Goal: Transaction & Acquisition: Purchase product/service

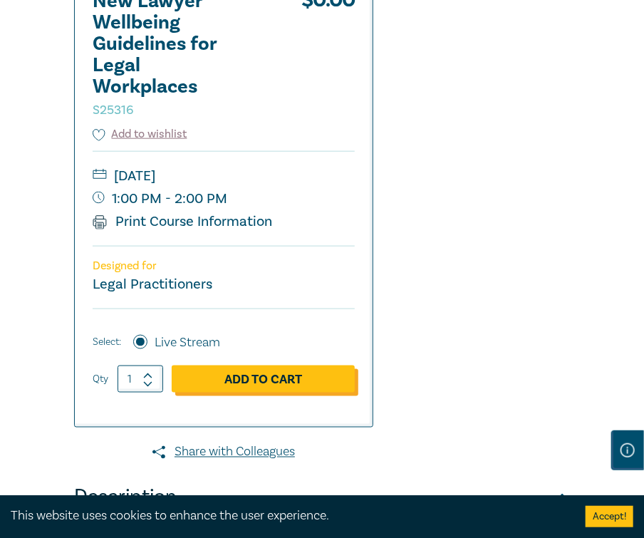
click at [204, 375] on link "Add to Cart" at bounding box center [263, 379] width 183 height 27
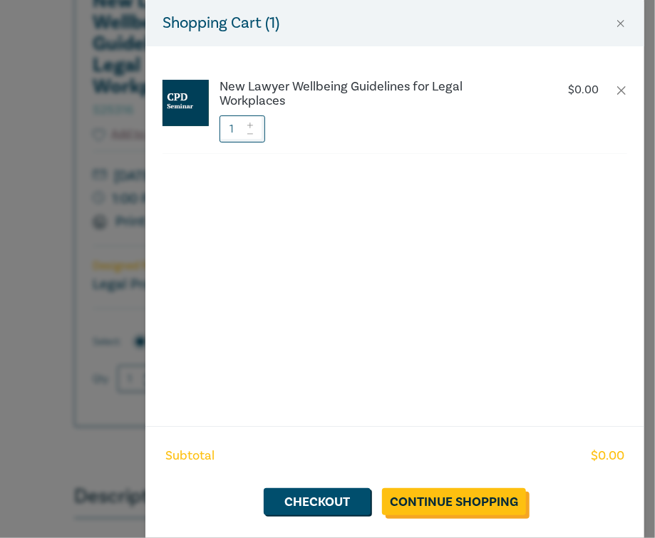
click at [457, 508] on link "Continue Shopping" at bounding box center [454, 501] width 144 height 27
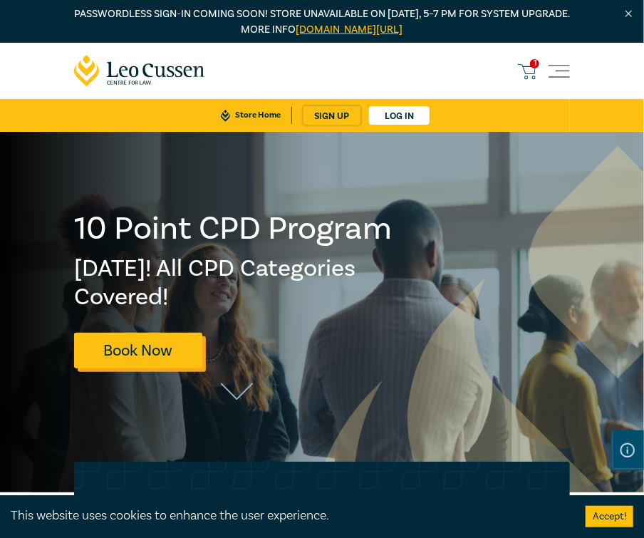
click at [176, 363] on link "Book Now" at bounding box center [138, 350] width 128 height 35
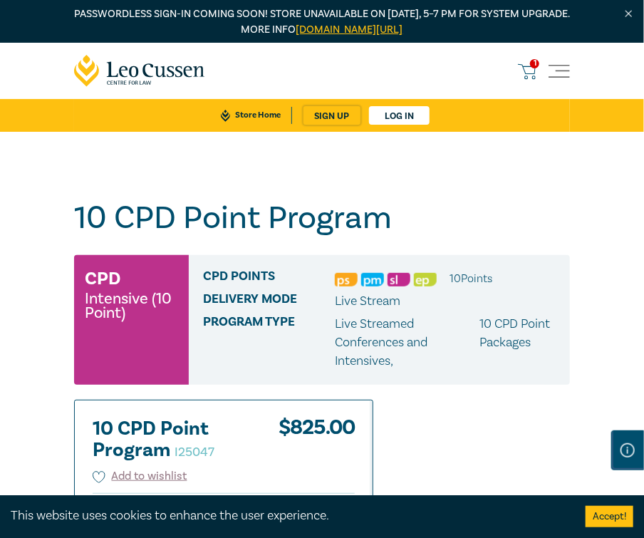
click at [536, 59] on span "1" at bounding box center [534, 63] width 9 height 9
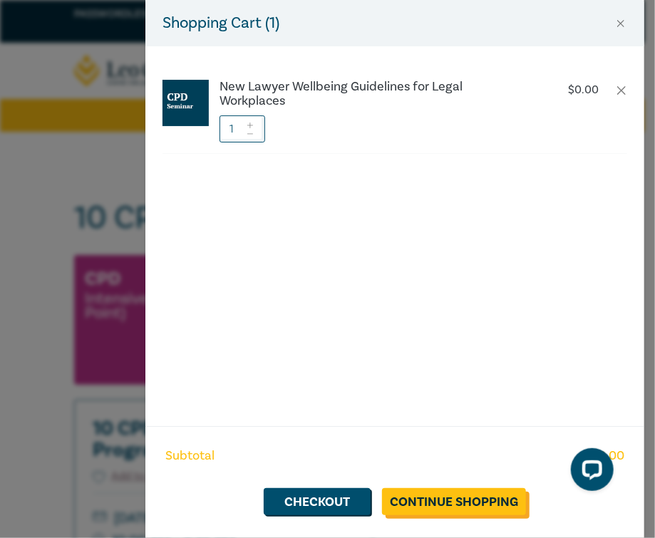
click at [442, 502] on link "Continue Shopping" at bounding box center [454, 501] width 144 height 27
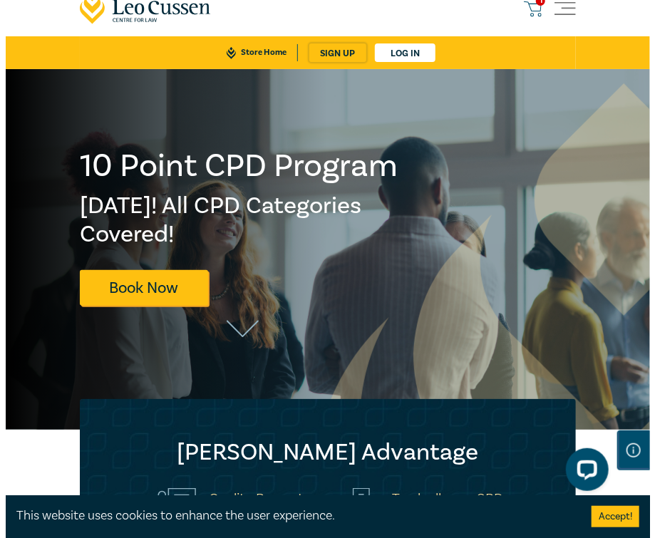
scroll to position [24, 0]
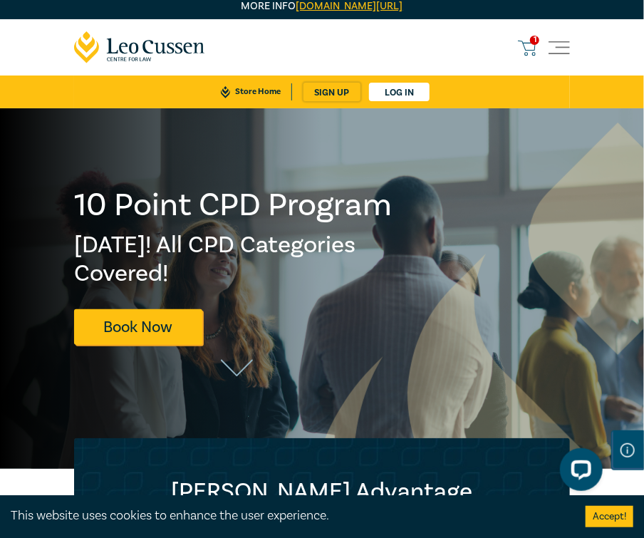
click at [530, 50] on icon at bounding box center [527, 48] width 18 height 18
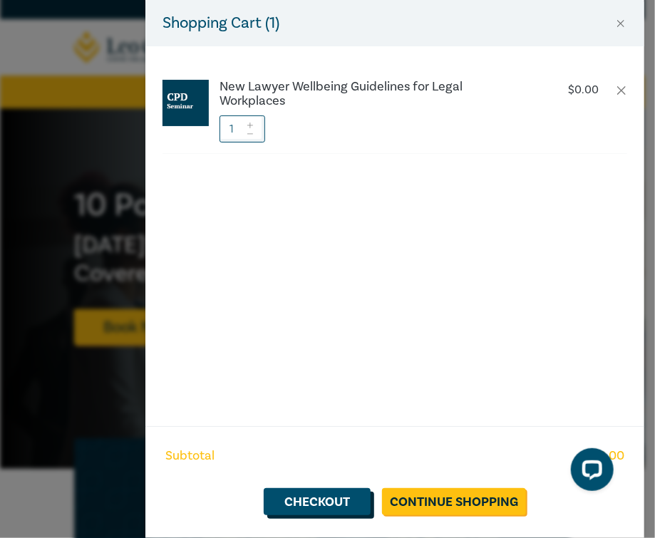
click at [356, 496] on link "Checkout" at bounding box center [317, 501] width 107 height 27
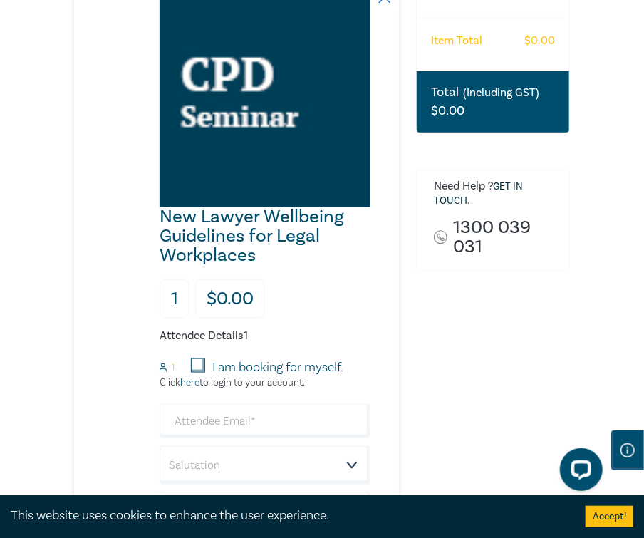
scroll to position [356, 0]
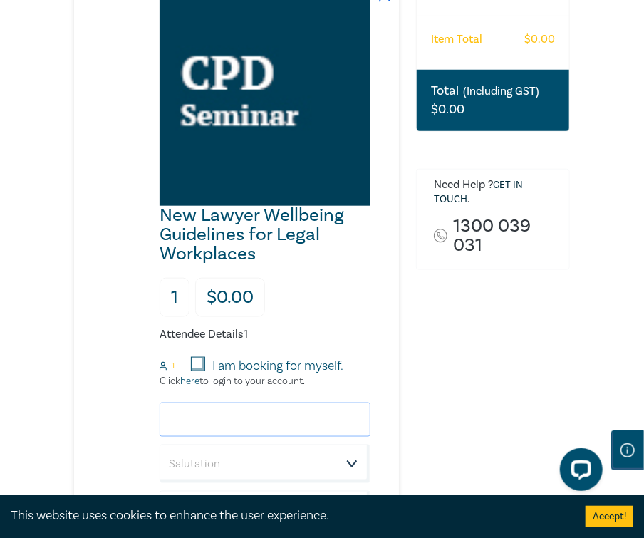
click at [263, 422] on input "email" at bounding box center [265, 420] width 211 height 34
type input "chueston@landers.com.au"
type input "[PERSON_NAME]"
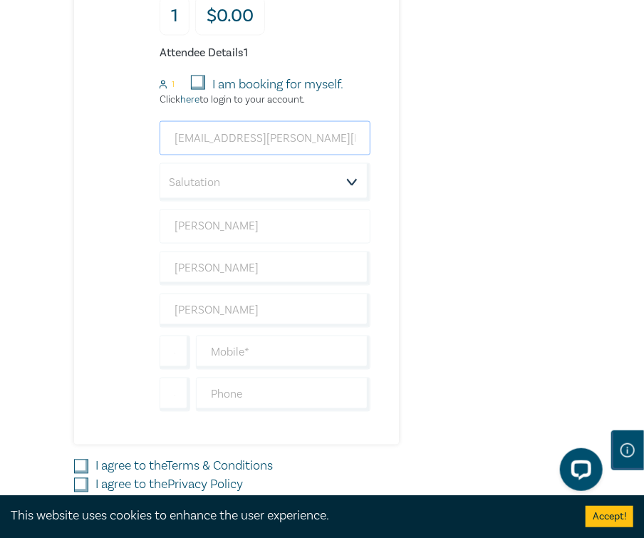
scroll to position [641, 0]
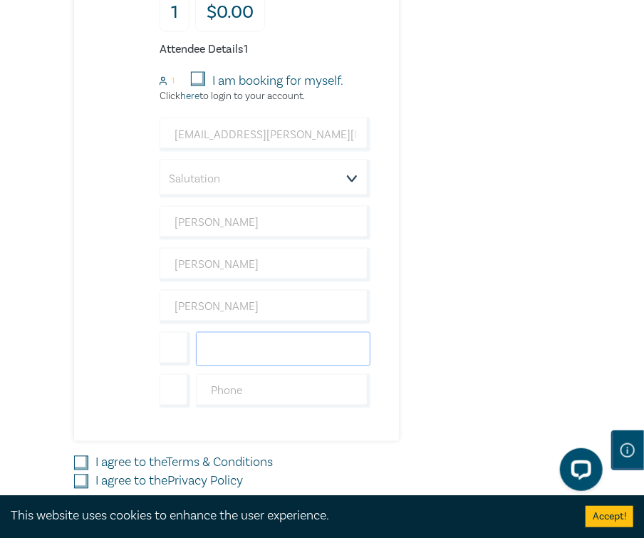
click at [227, 346] on input "text" at bounding box center [283, 349] width 175 height 34
type input "0414307801"
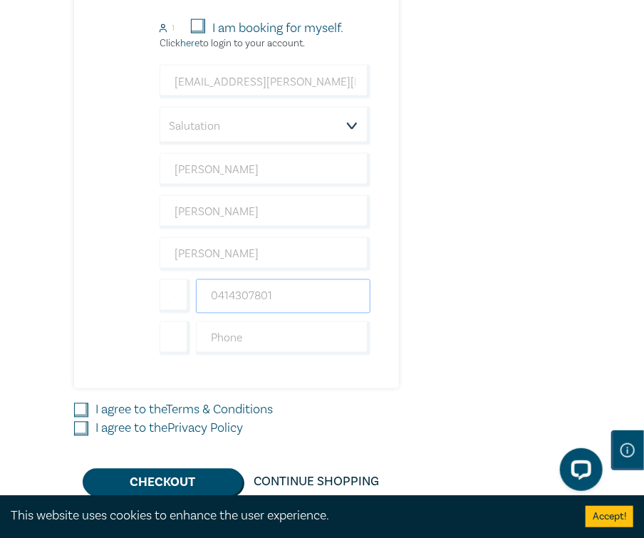
scroll to position [713, 0]
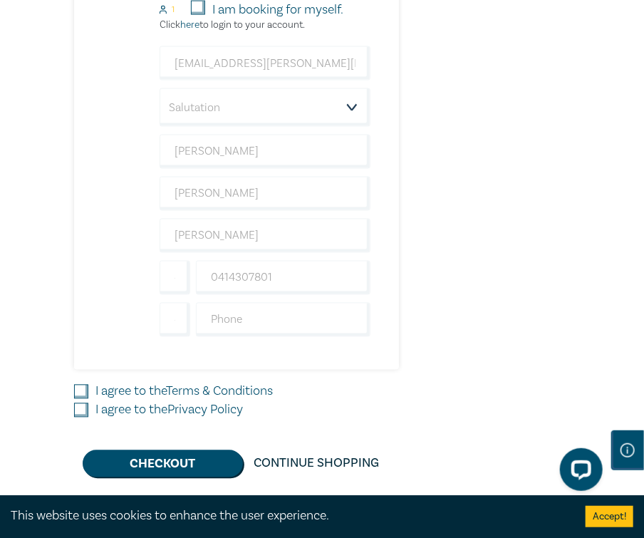
click at [85, 388] on input "I agree to the Terms & Conditions" at bounding box center [81, 392] width 14 height 14
checkbox input "true"
click at [83, 404] on input "I agree to the Privacy Policy" at bounding box center [81, 410] width 14 height 14
checkbox input "true"
click at [190, 455] on button "Checkout" at bounding box center [163, 463] width 160 height 27
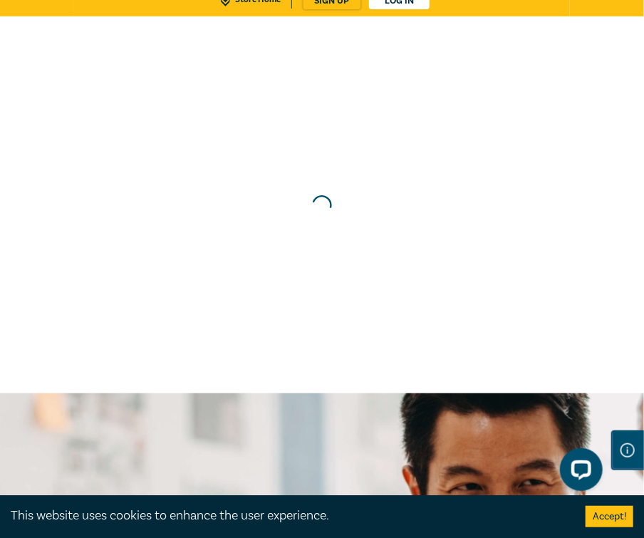
scroll to position [0, 0]
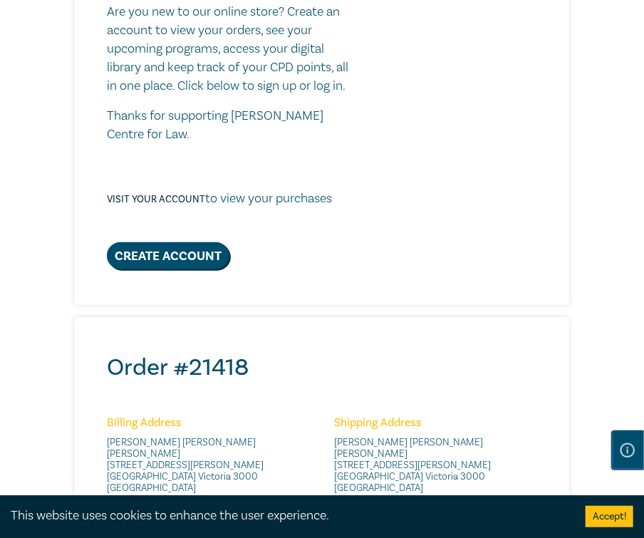
scroll to position [356, 0]
